Goal: Information Seeking & Learning: Learn about a topic

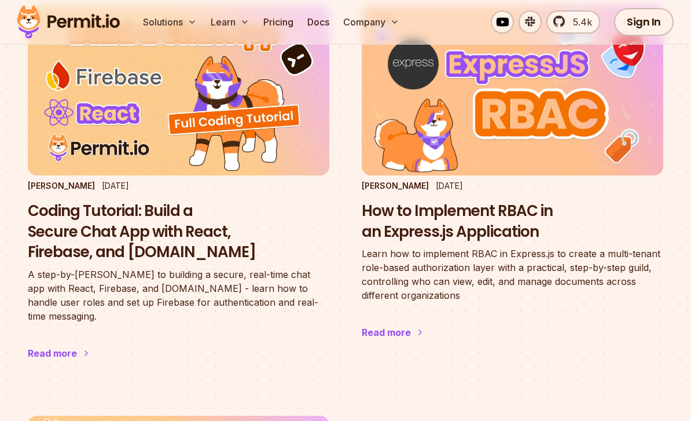
scroll to position [169, 0]
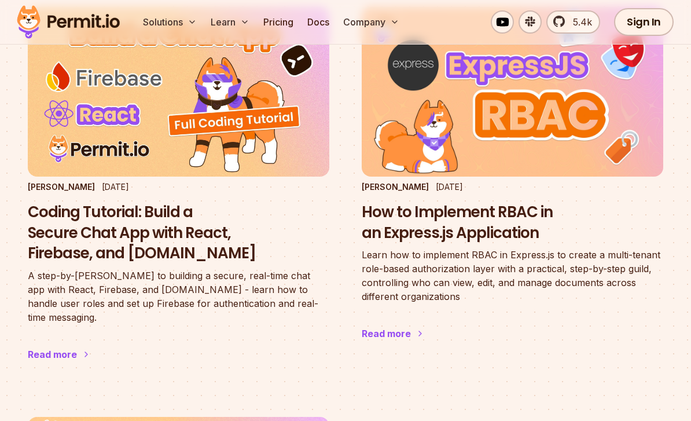
click at [68, 225] on h3 "Coding Tutorial: Build a Secure Chat App with React, Firebase, and [DOMAIN_NAME]" at bounding box center [179, 234] width 302 height 62
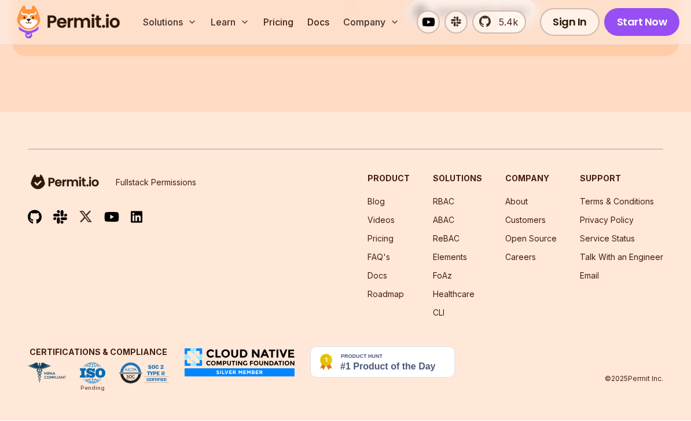
scroll to position [21848, 0]
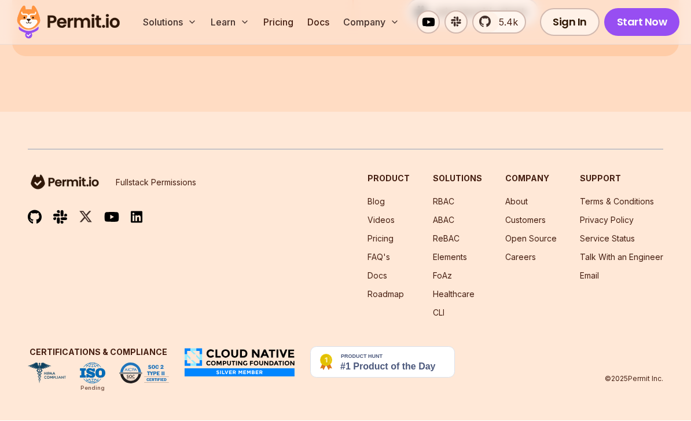
scroll to position [21849, 0]
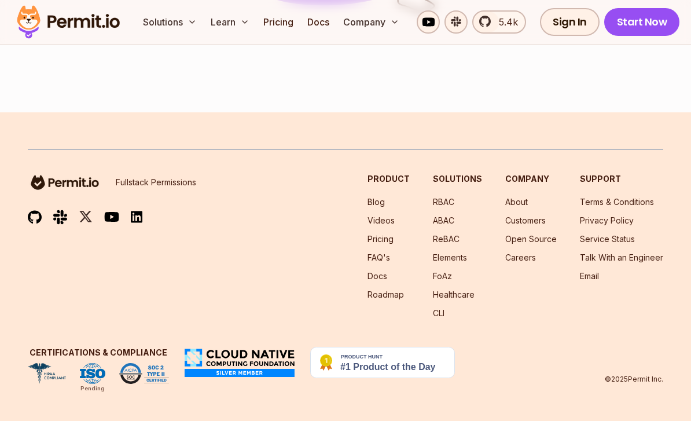
click at [62, 420] on html "🤍 [DOMAIN_NAME] - Permit's New Platform for Enterprise-Grade AI Agent Security …" at bounding box center [345, 41] width 691 height 760
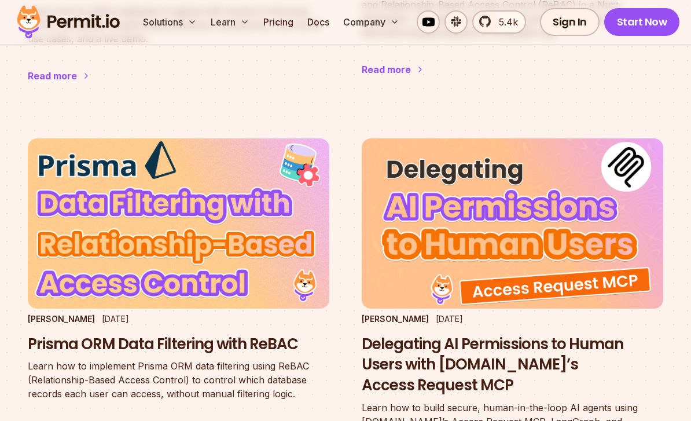
scroll to position [646, 0]
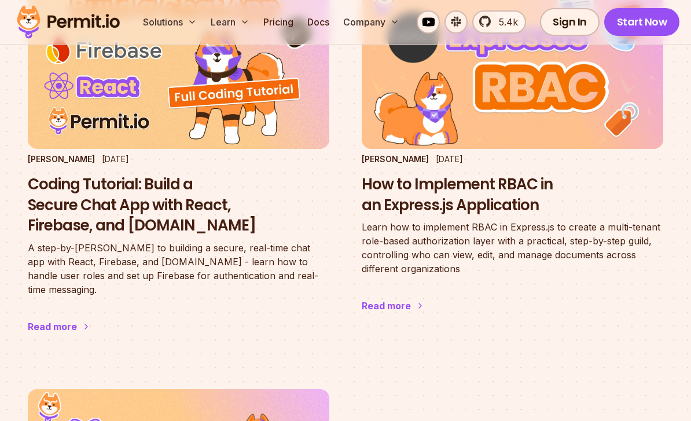
scroll to position [175, 0]
